Goal: Task Accomplishment & Management: Use online tool/utility

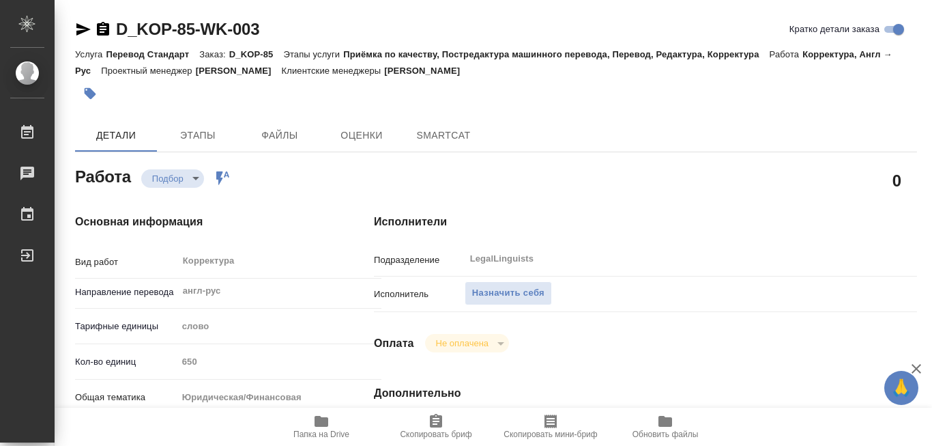
type textarea "x"
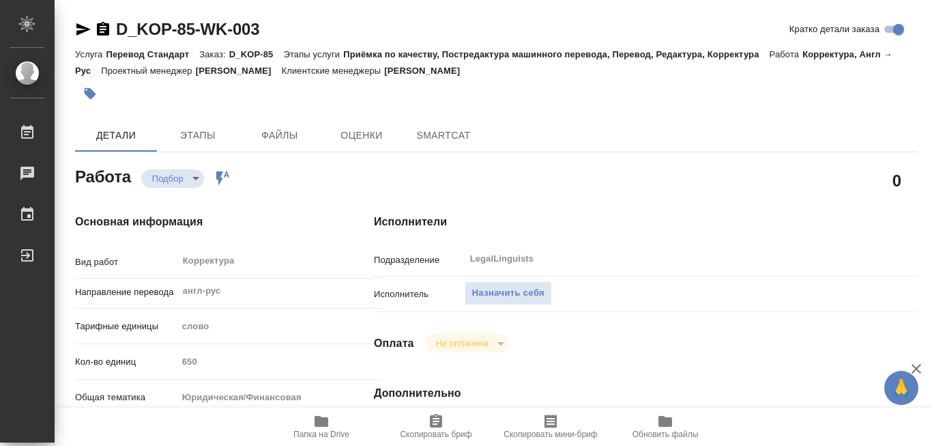
type textarea "x"
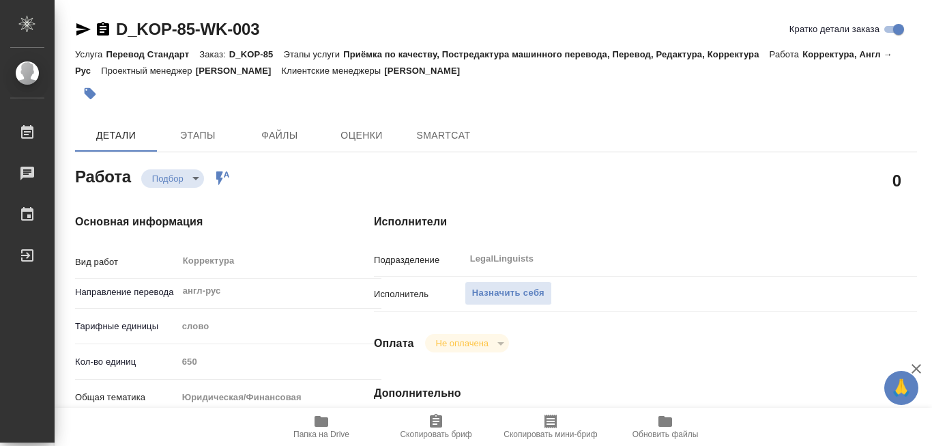
type textarea "x"
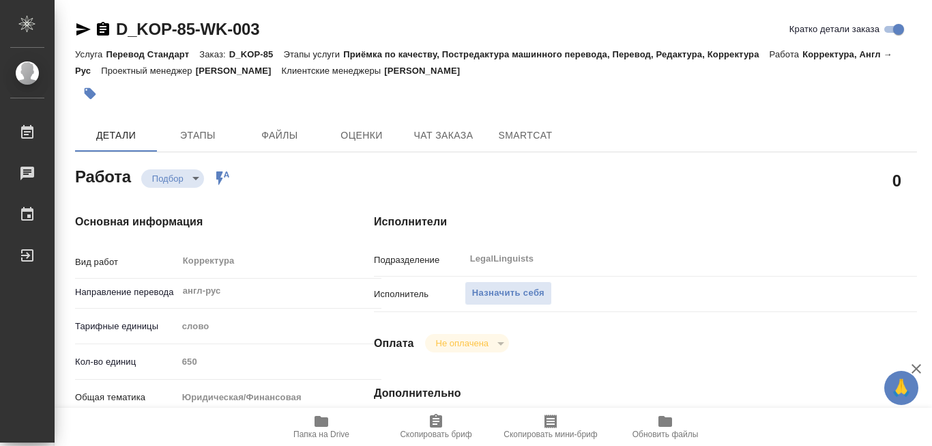
scroll to position [136, 0]
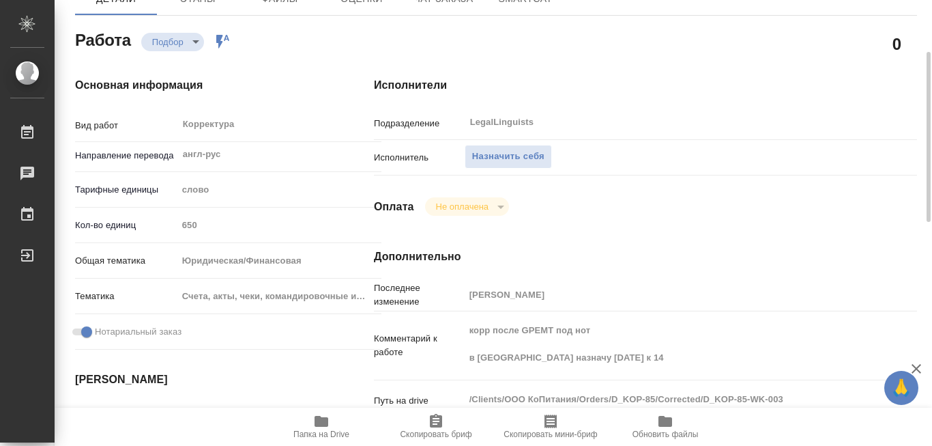
type textarea "x"
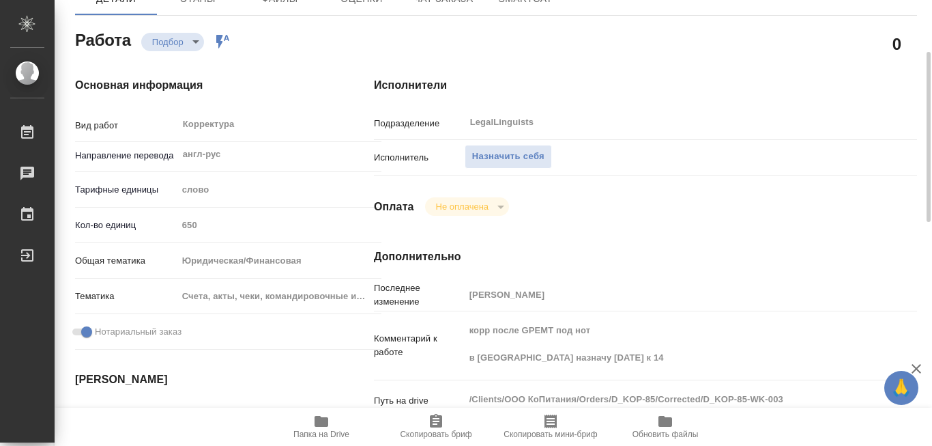
type textarea "x"
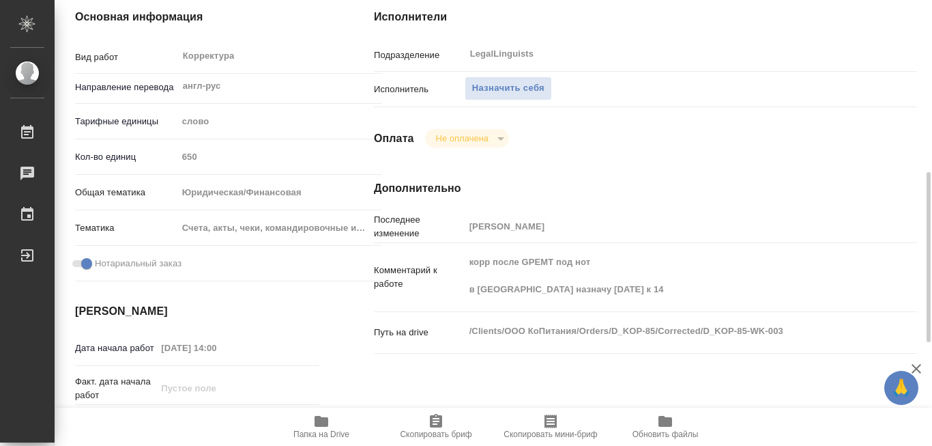
scroll to position [273, 0]
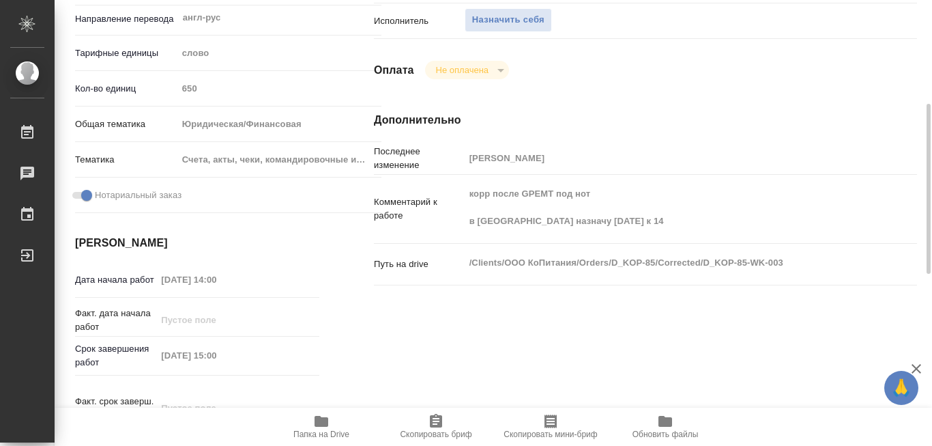
click at [321, 419] on icon "button" at bounding box center [322, 421] width 14 height 11
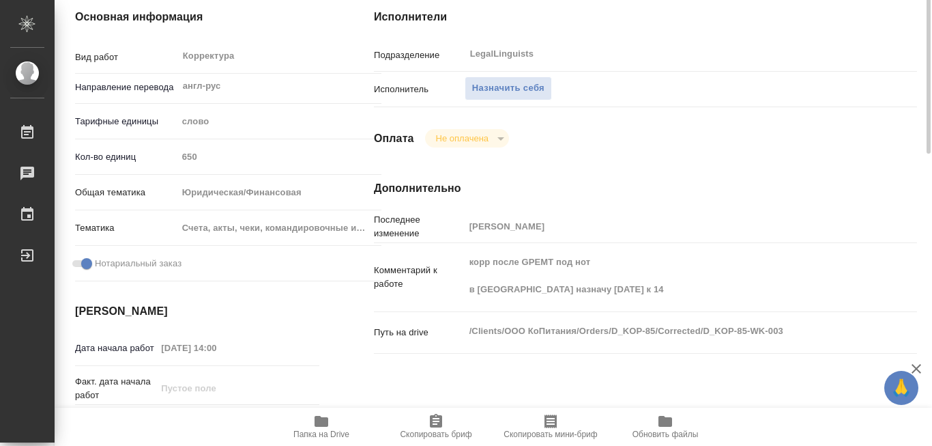
scroll to position [136, 0]
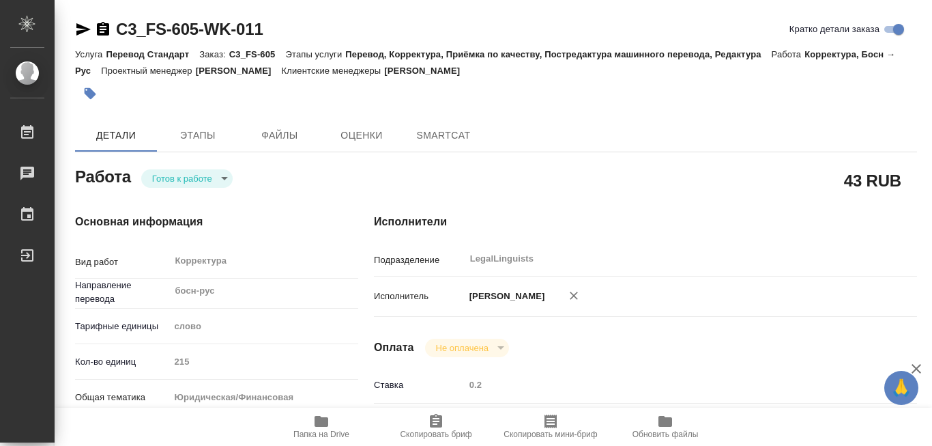
type textarea "x"
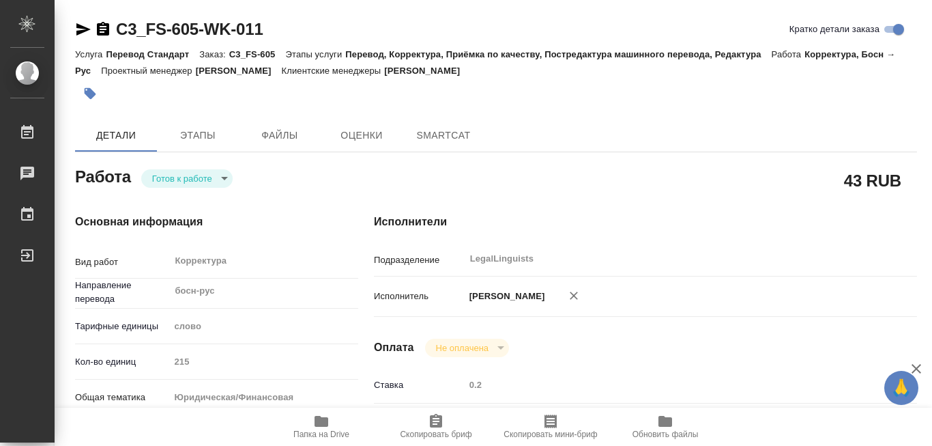
type textarea "x"
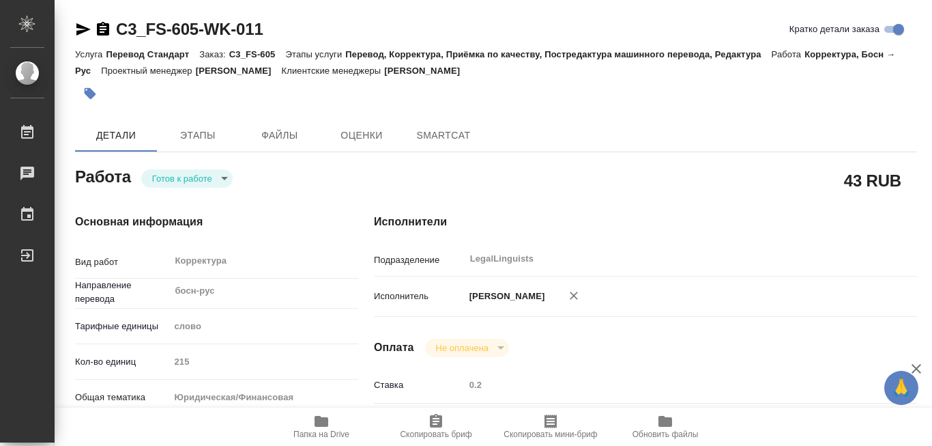
type textarea "x"
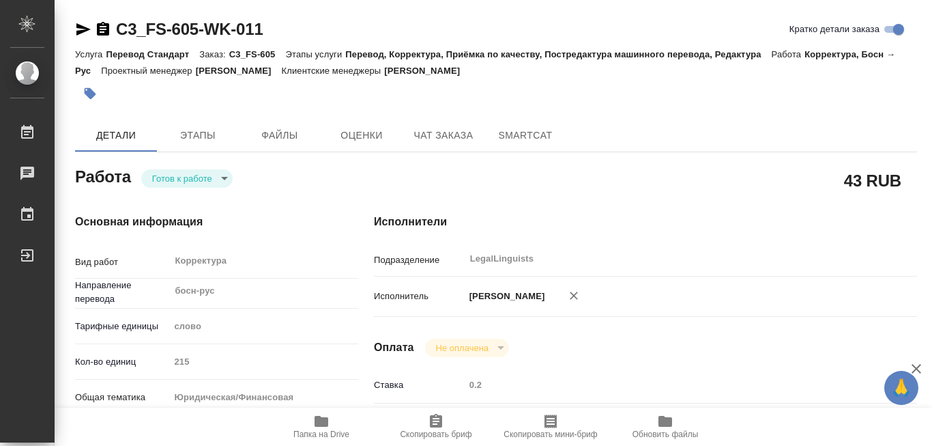
type textarea "x"
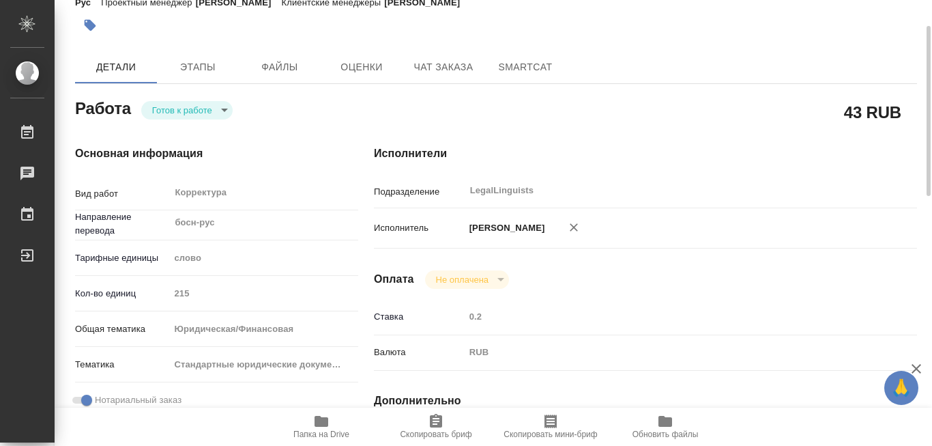
type textarea "x"
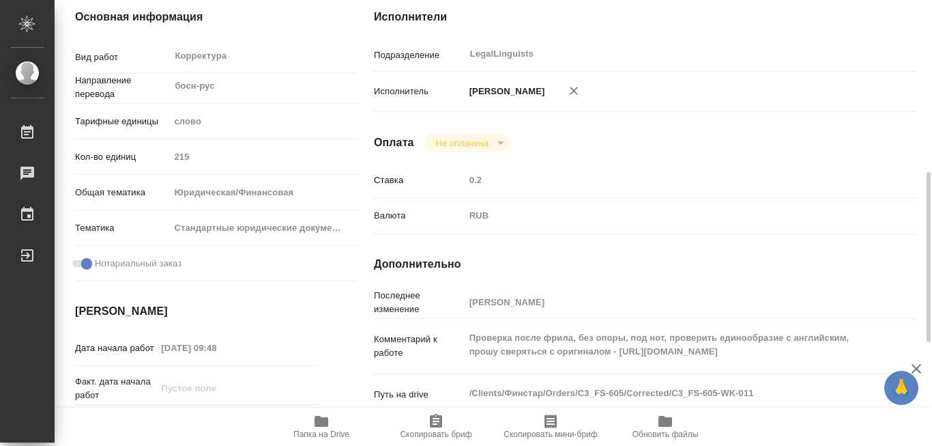
scroll to position [273, 0]
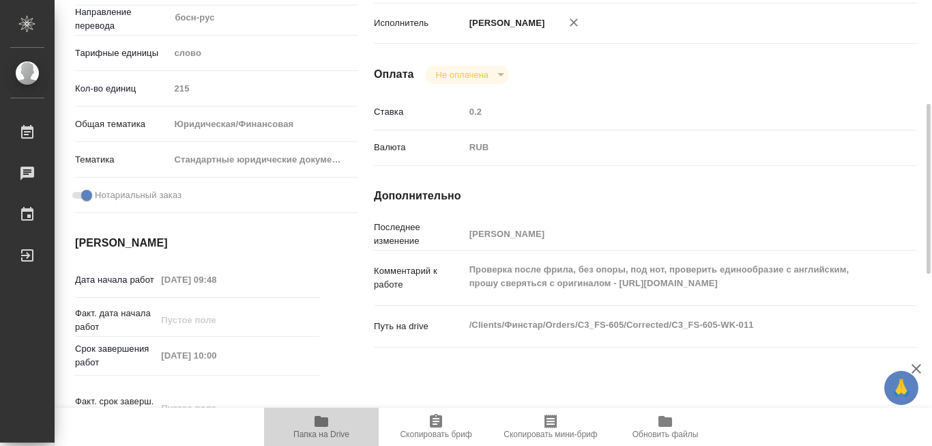
click at [319, 419] on icon "button" at bounding box center [322, 421] width 14 height 11
